Goal: Information Seeking & Learning: Learn about a topic

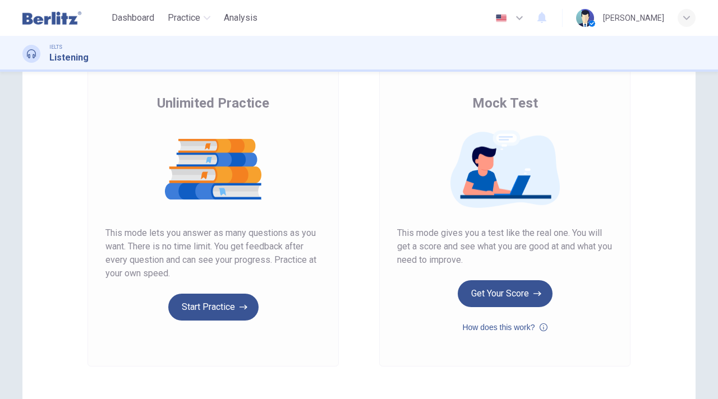
scroll to position [143, 0]
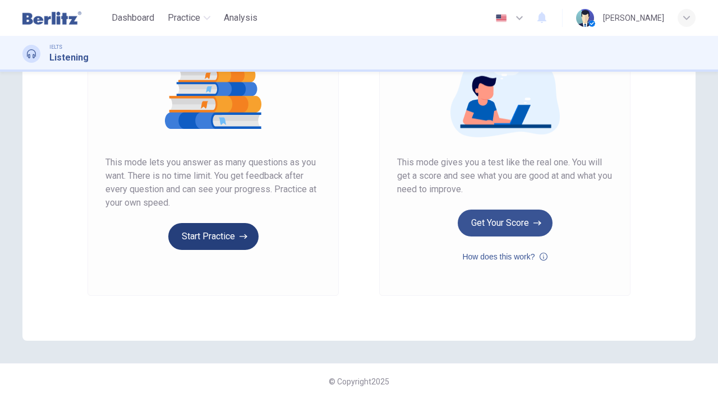
click at [223, 240] on button "Start Practice" at bounding box center [213, 236] width 90 height 27
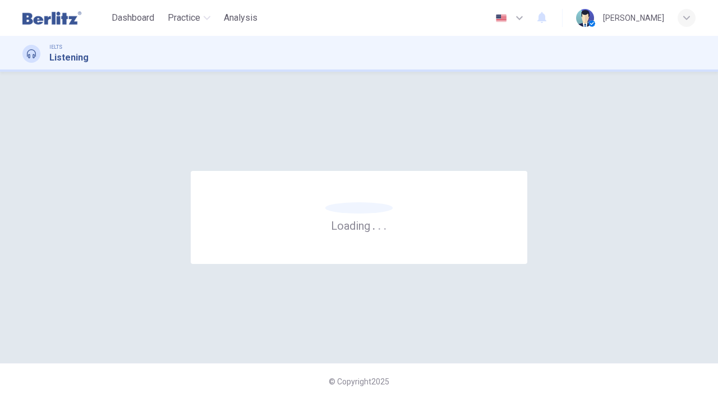
scroll to position [0, 0]
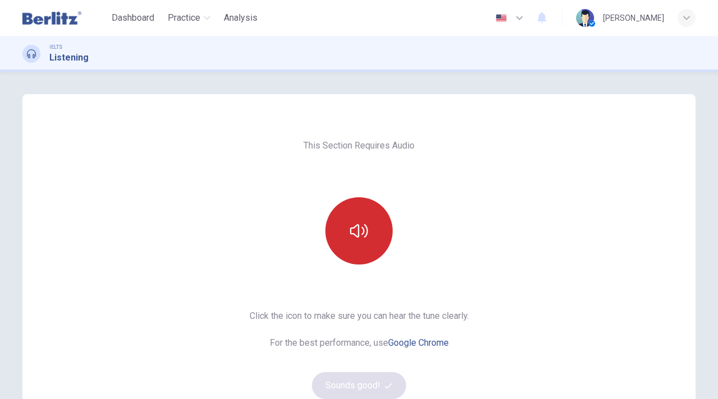
click at [361, 238] on icon "button" at bounding box center [359, 231] width 18 height 18
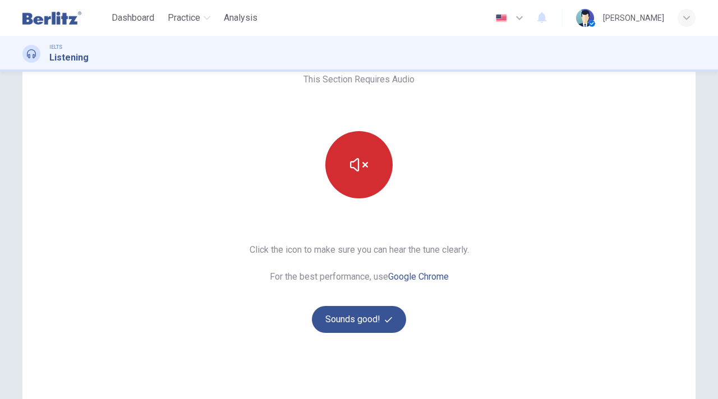
scroll to position [143, 0]
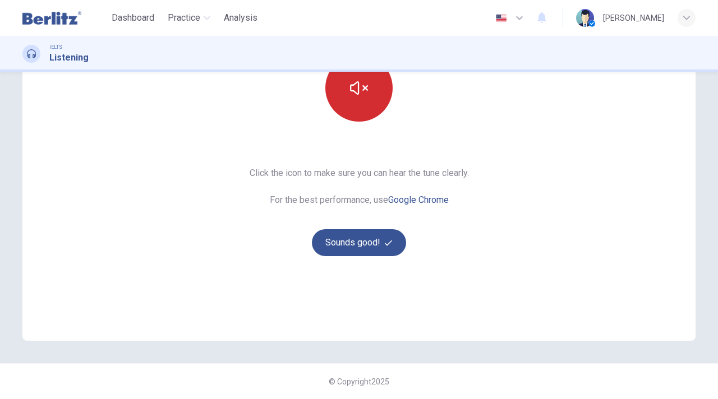
click at [361, 238] on button "Sounds good!" at bounding box center [359, 242] width 94 height 27
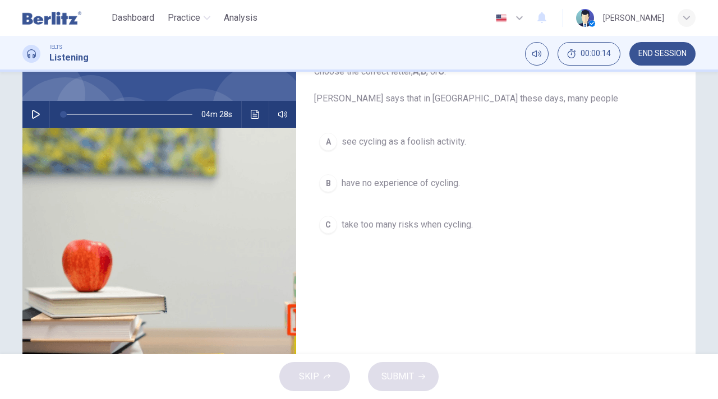
scroll to position [0, 0]
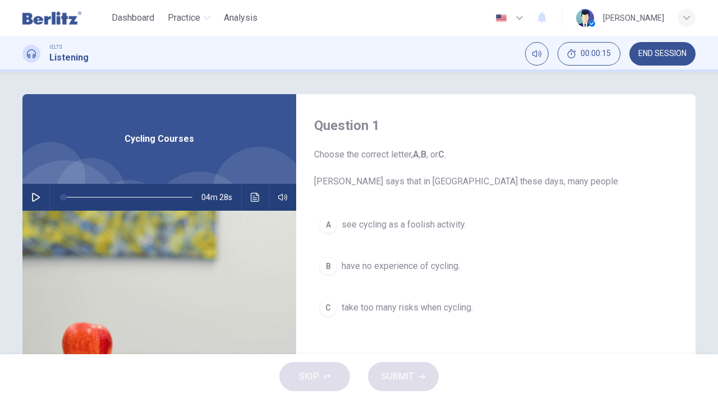
click at [56, 16] on img at bounding box center [51, 18] width 59 height 22
